Goal: Task Accomplishment & Management: Use online tool/utility

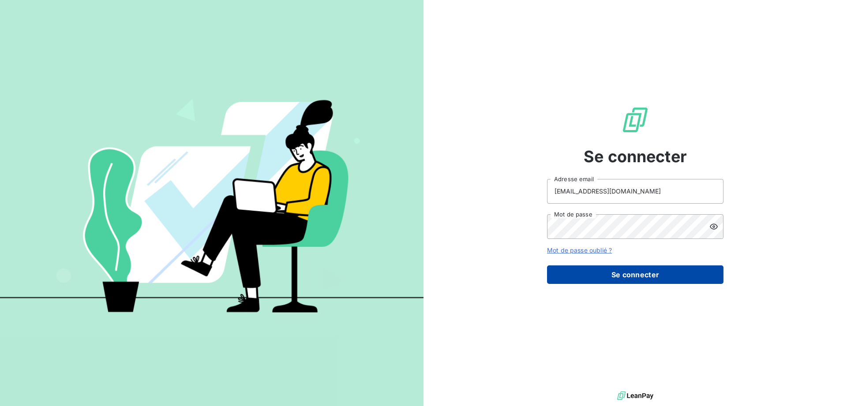
click at [629, 271] on button "Se connecter" at bounding box center [635, 275] width 176 height 19
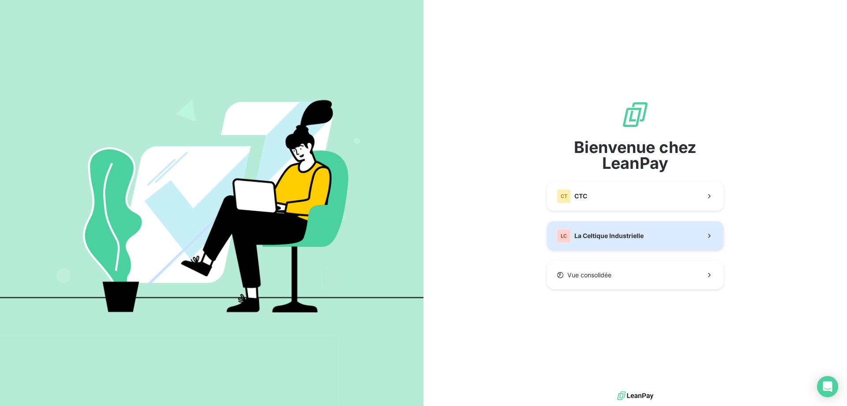
click at [611, 238] on span "La Celtique Industrielle" at bounding box center [608, 236] width 69 height 9
click at [619, 233] on span "La Celtique Industrielle" at bounding box center [608, 236] width 69 height 9
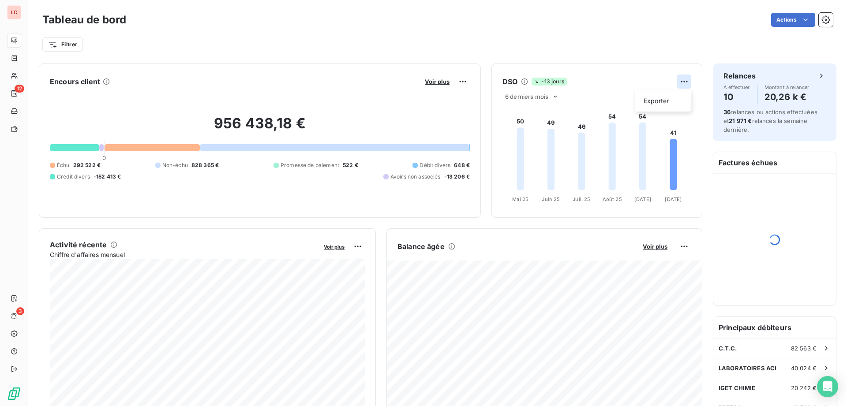
click at [683, 81] on html "LC 12 3 Tableau de bord Actions Filtrer Encours client Voir plus 956 438,18 € 0…" at bounding box center [423, 203] width 847 height 406
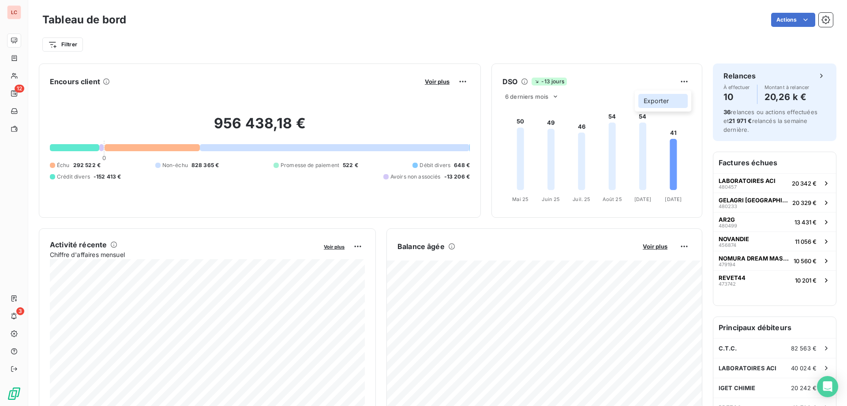
click at [662, 101] on div "Exporter" at bounding box center [662, 101] width 49 height 14
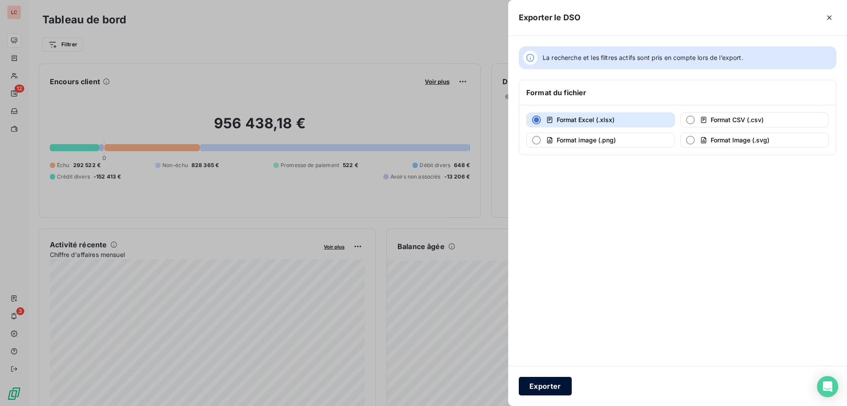
click at [545, 388] on button "Exporter" at bounding box center [545, 386] width 53 height 19
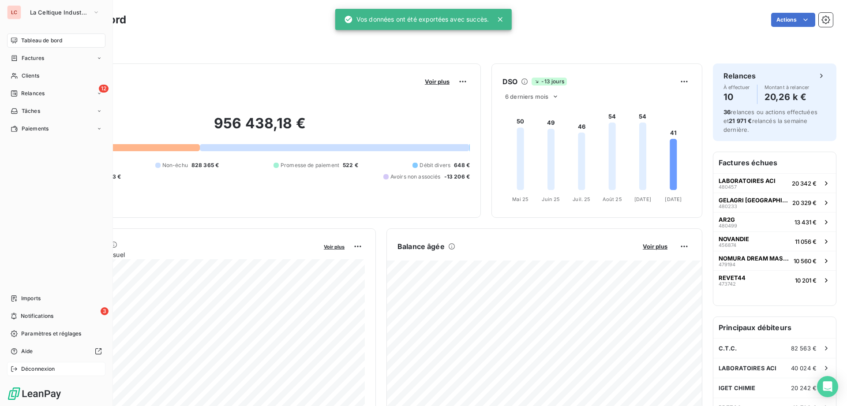
click at [29, 369] on span "Déconnexion" at bounding box center [38, 369] width 34 height 8
